Goal: Check status

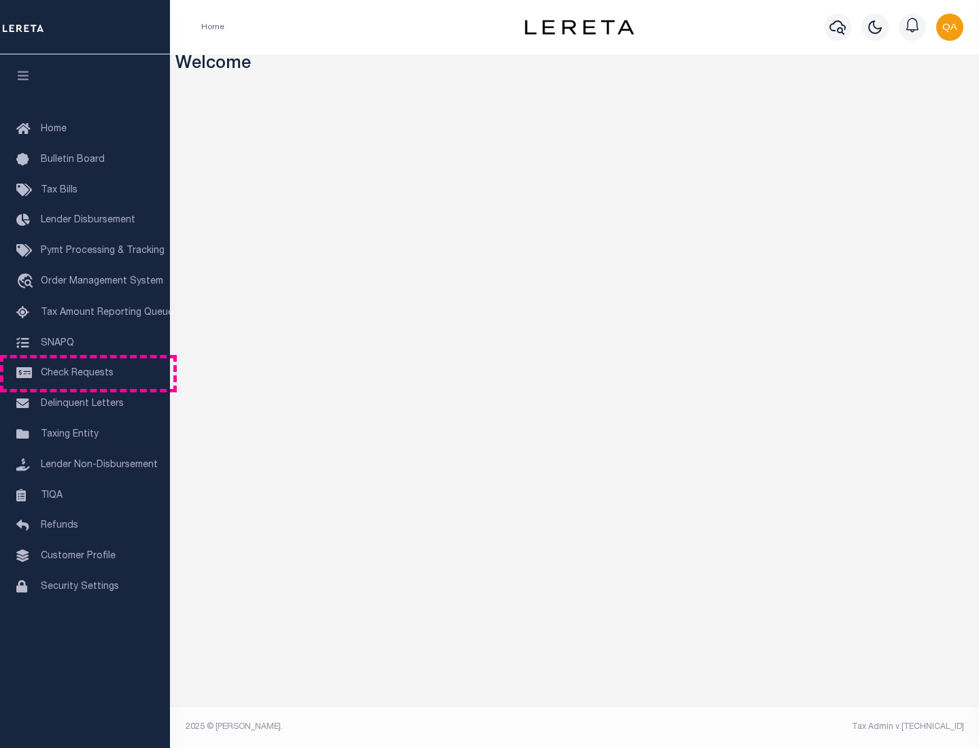
click at [85, 373] on span "Check Requests" at bounding box center [77, 374] width 73 height 10
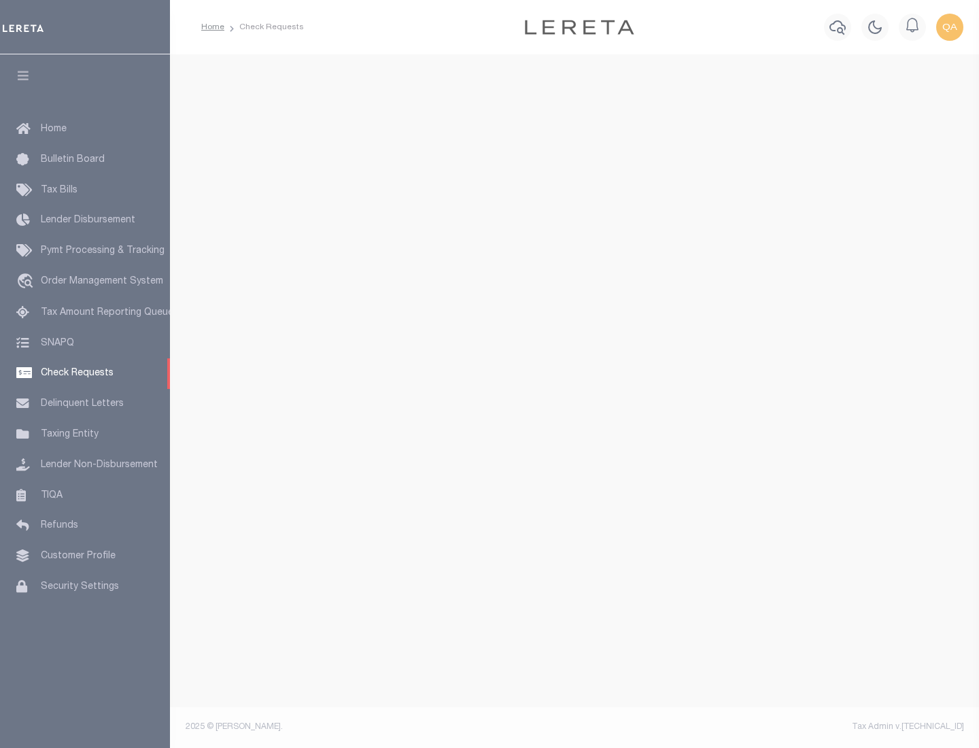
select select "50"
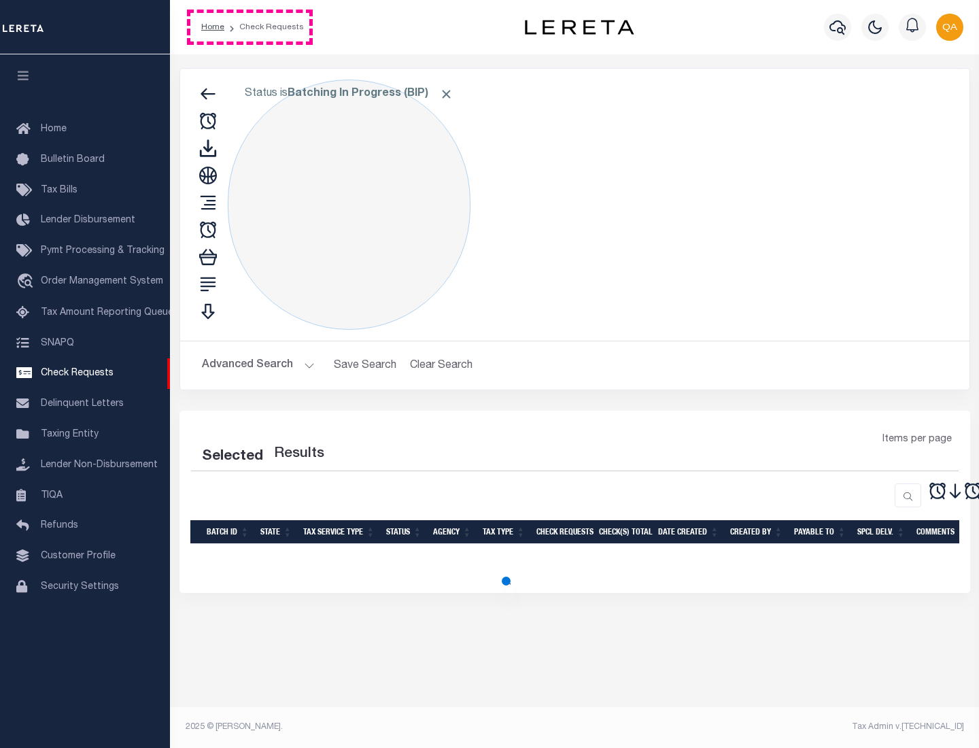
select select "50"
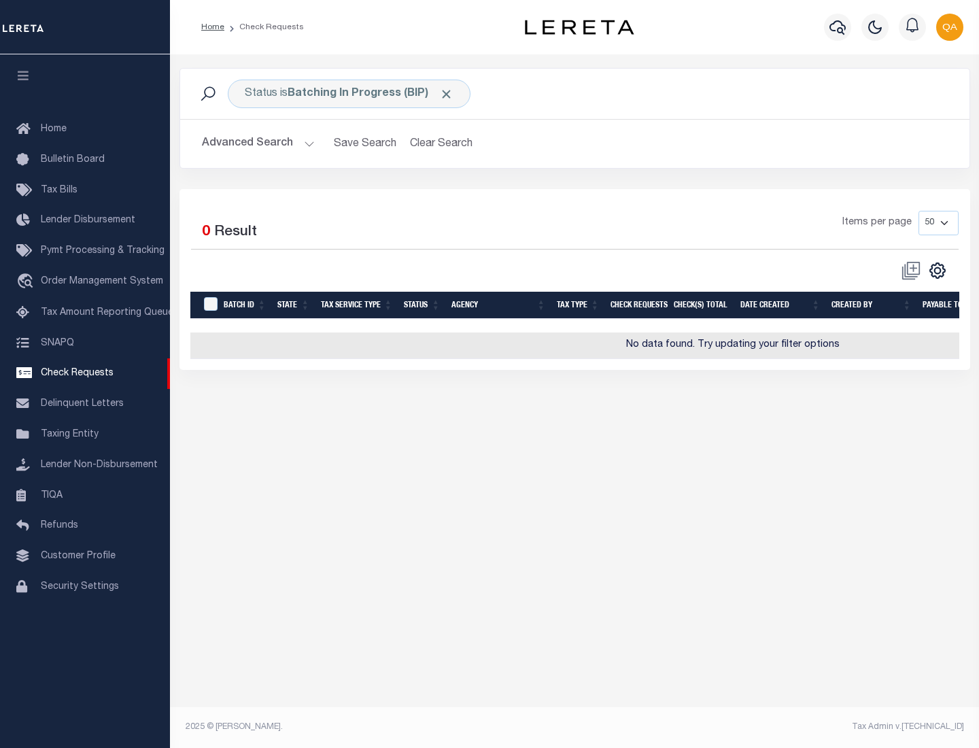
click at [447, 94] on span "Click to Remove" at bounding box center [446, 94] width 14 height 14
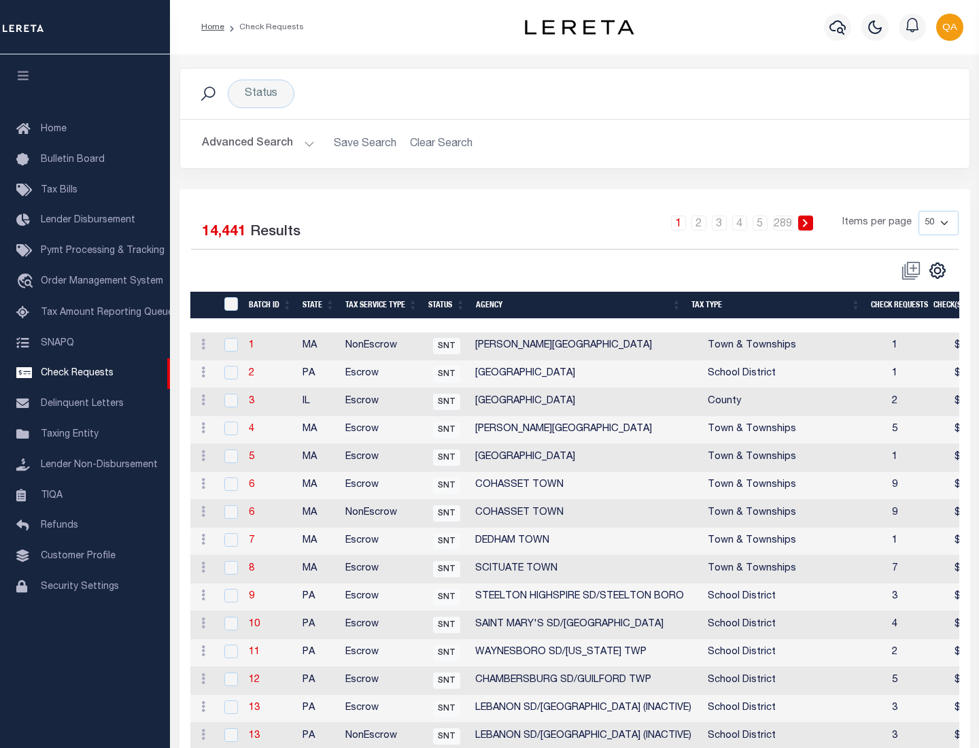
scroll to position [655, 0]
